Goal: Task Accomplishment & Management: Manage account settings

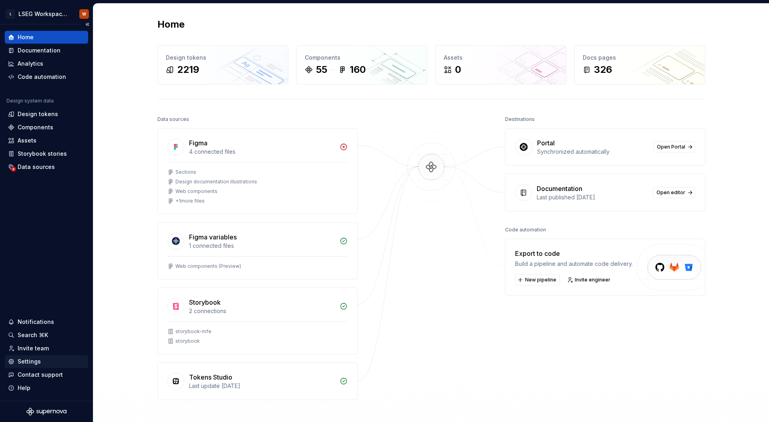
click at [30, 362] on div "Settings" at bounding box center [29, 361] width 23 height 8
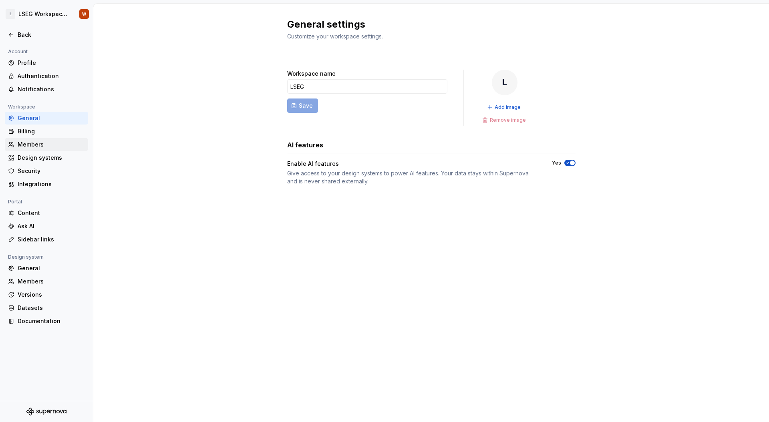
click at [55, 145] on div "Members" at bounding box center [51, 145] width 67 height 8
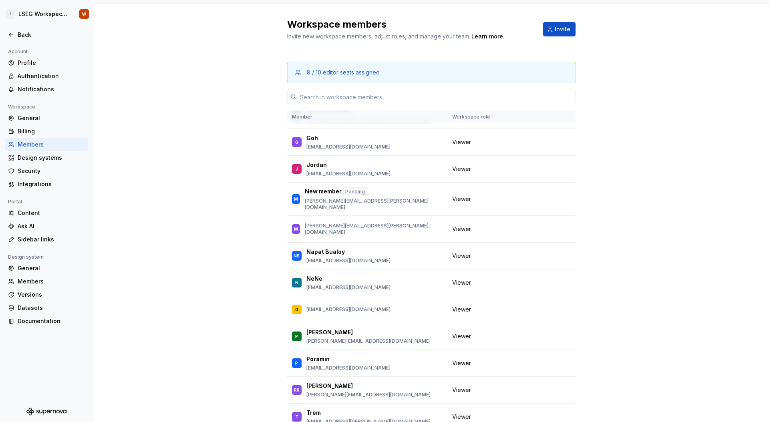
scroll to position [378, 0]
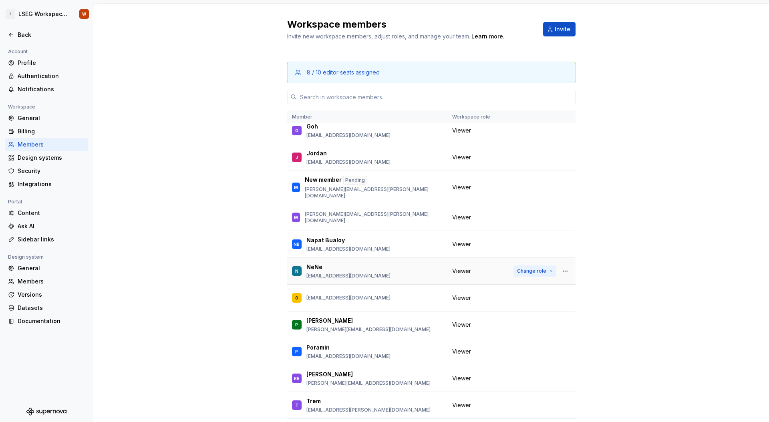
click at [537, 265] on button "Change role" at bounding box center [534, 270] width 43 height 11
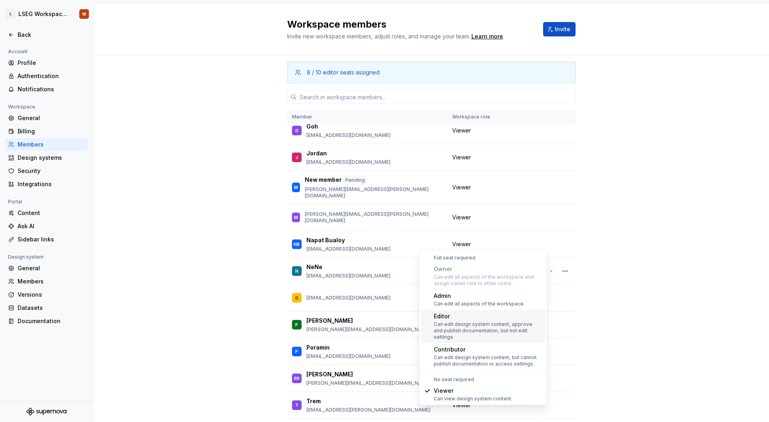
click at [478, 322] on div "Can edit design system content, approve and publish documentation, but not edit…" at bounding box center [488, 330] width 108 height 19
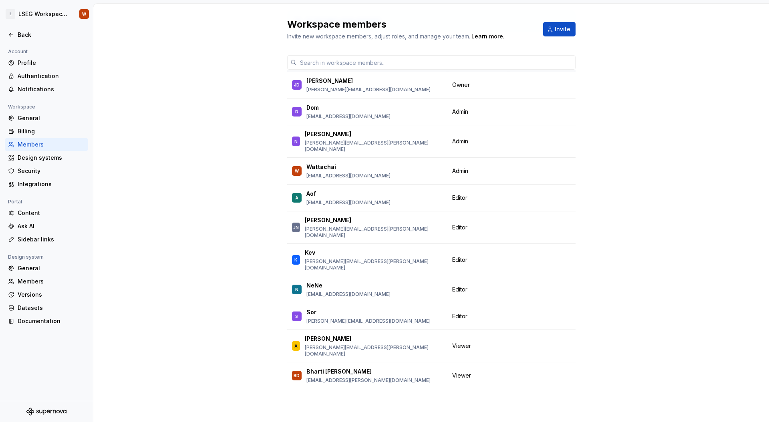
scroll to position [0, 0]
